Goal: Learn about a topic

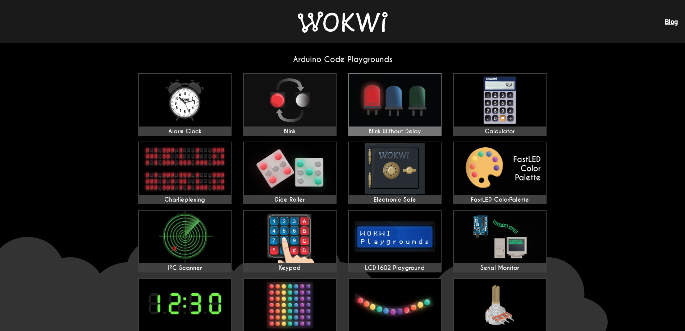
click at [367, 123] on img at bounding box center [395, 100] width 92 height 52
click at [529, 244] on img at bounding box center [500, 237] width 92 height 52
